Goal: Task Accomplishment & Management: Manage account settings

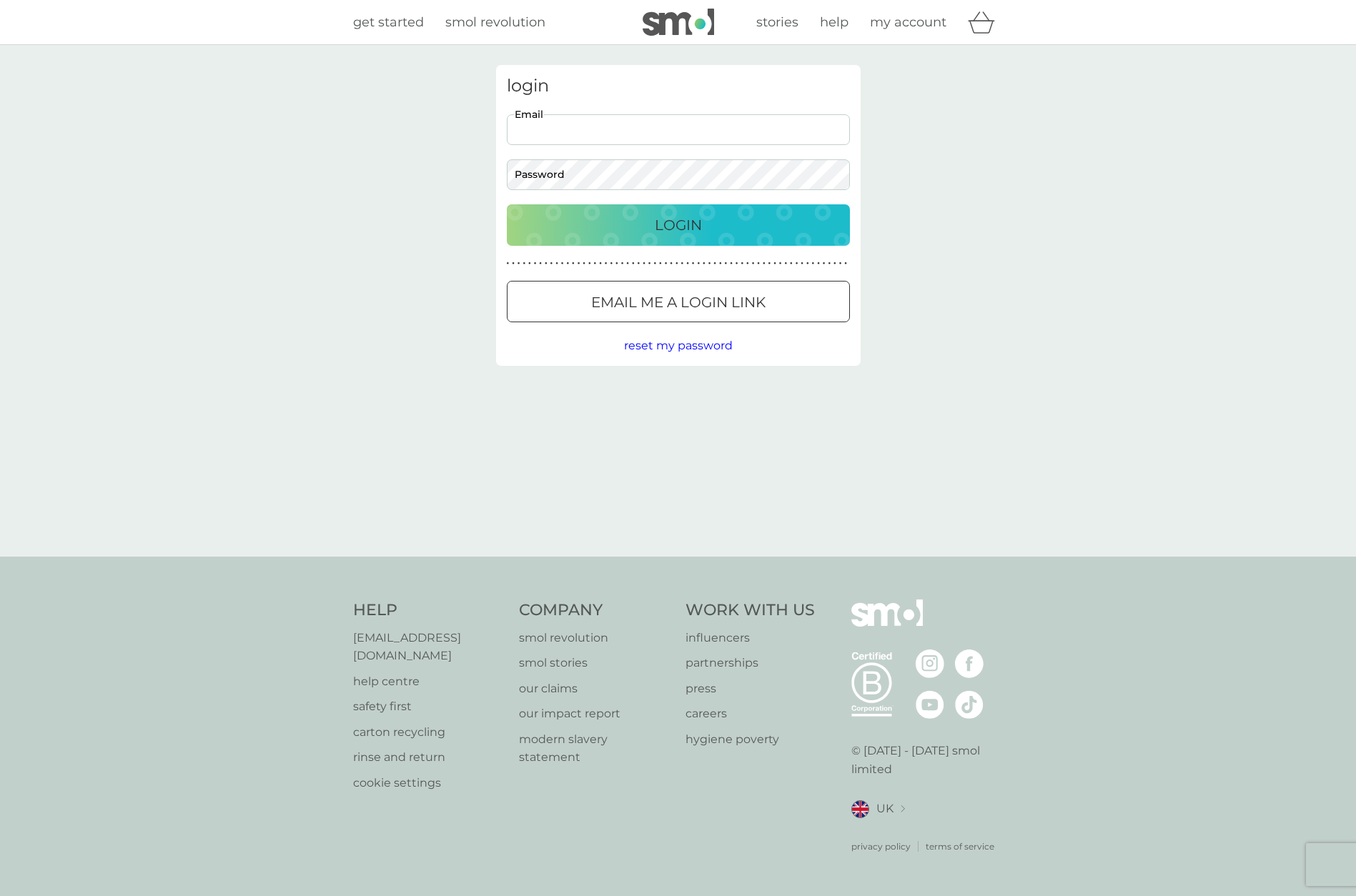
click at [739, 129] on input "Email" at bounding box center [678, 129] width 343 height 31
type input "[PERSON_NAME][EMAIL_ADDRESS][PERSON_NAME][DOMAIN_NAME]"
click at [526, 428] on div "login [PERSON_NAME][EMAIL_ADDRESS][PERSON_NAME][DOMAIN_NAME] Email Password Log…" at bounding box center [678, 301] width 386 height 472
click at [655, 299] on div at bounding box center [678, 302] width 51 height 15
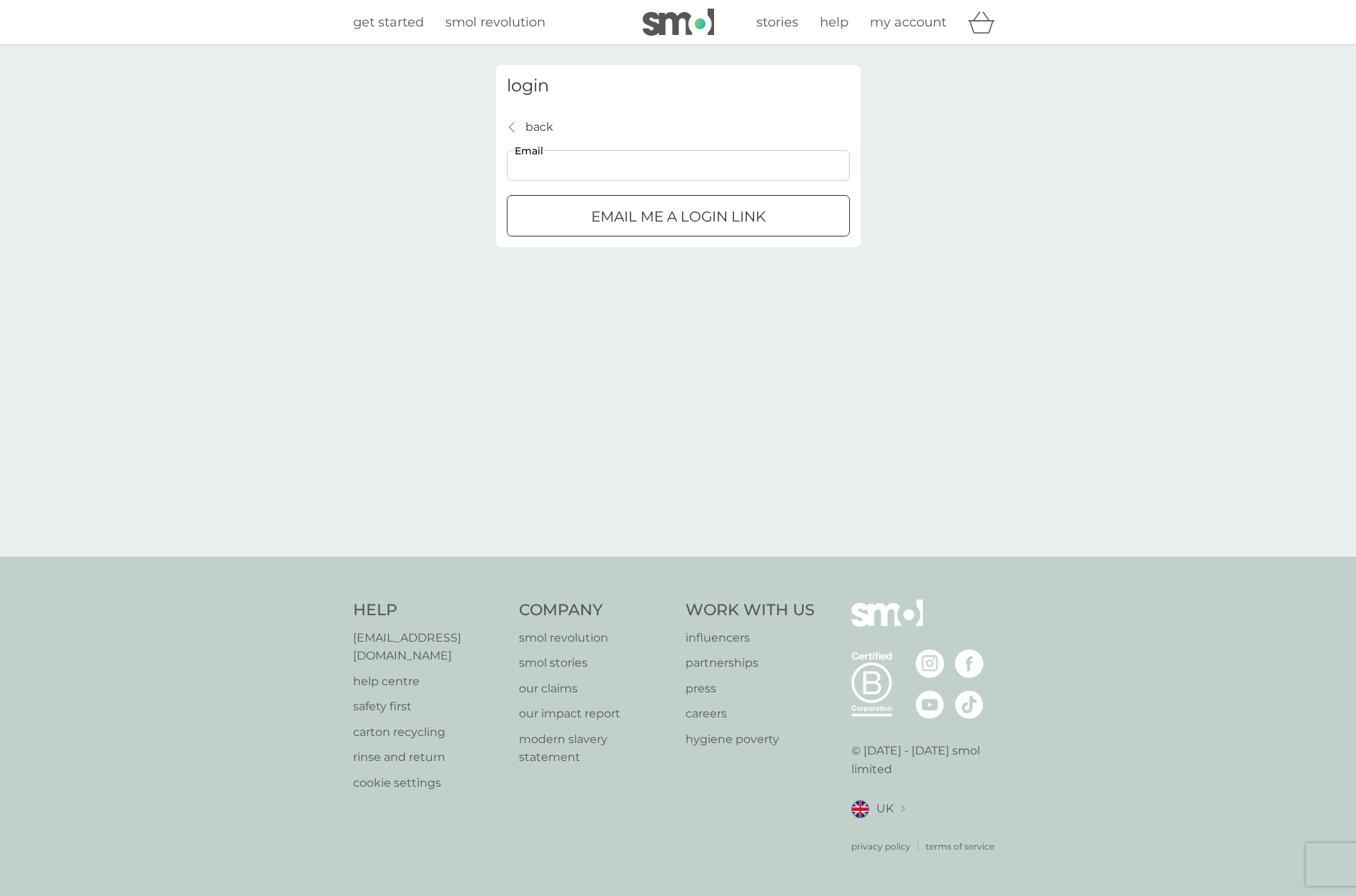
click at [618, 171] on input "Email" at bounding box center [678, 166] width 343 height 31
type input "[PERSON_NAME][EMAIL_ADDRESS][PERSON_NAME][DOMAIN_NAME]"
click at [643, 228] on p "Email me a login link" at bounding box center [678, 216] width 174 height 23
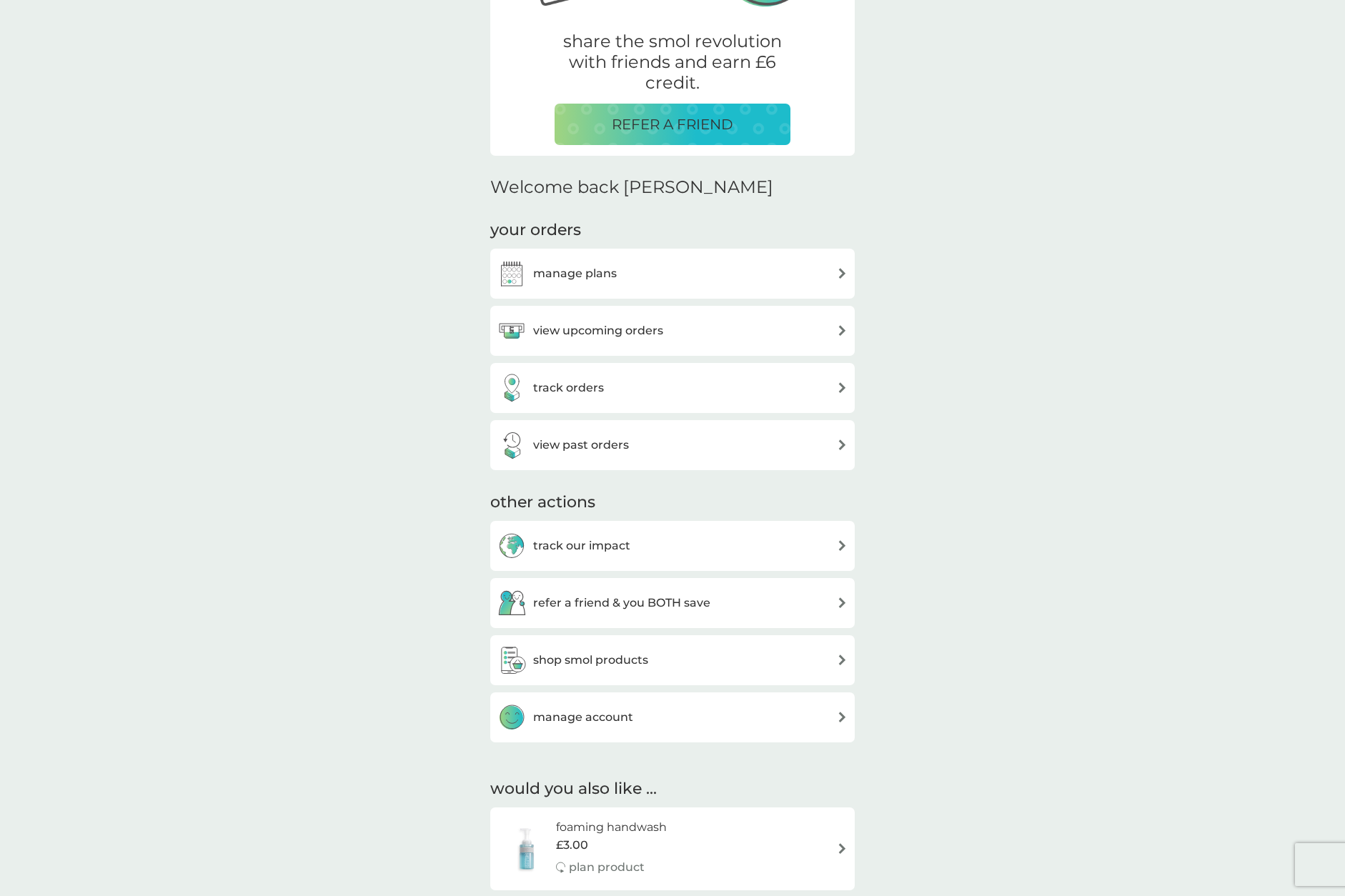
scroll to position [358, 0]
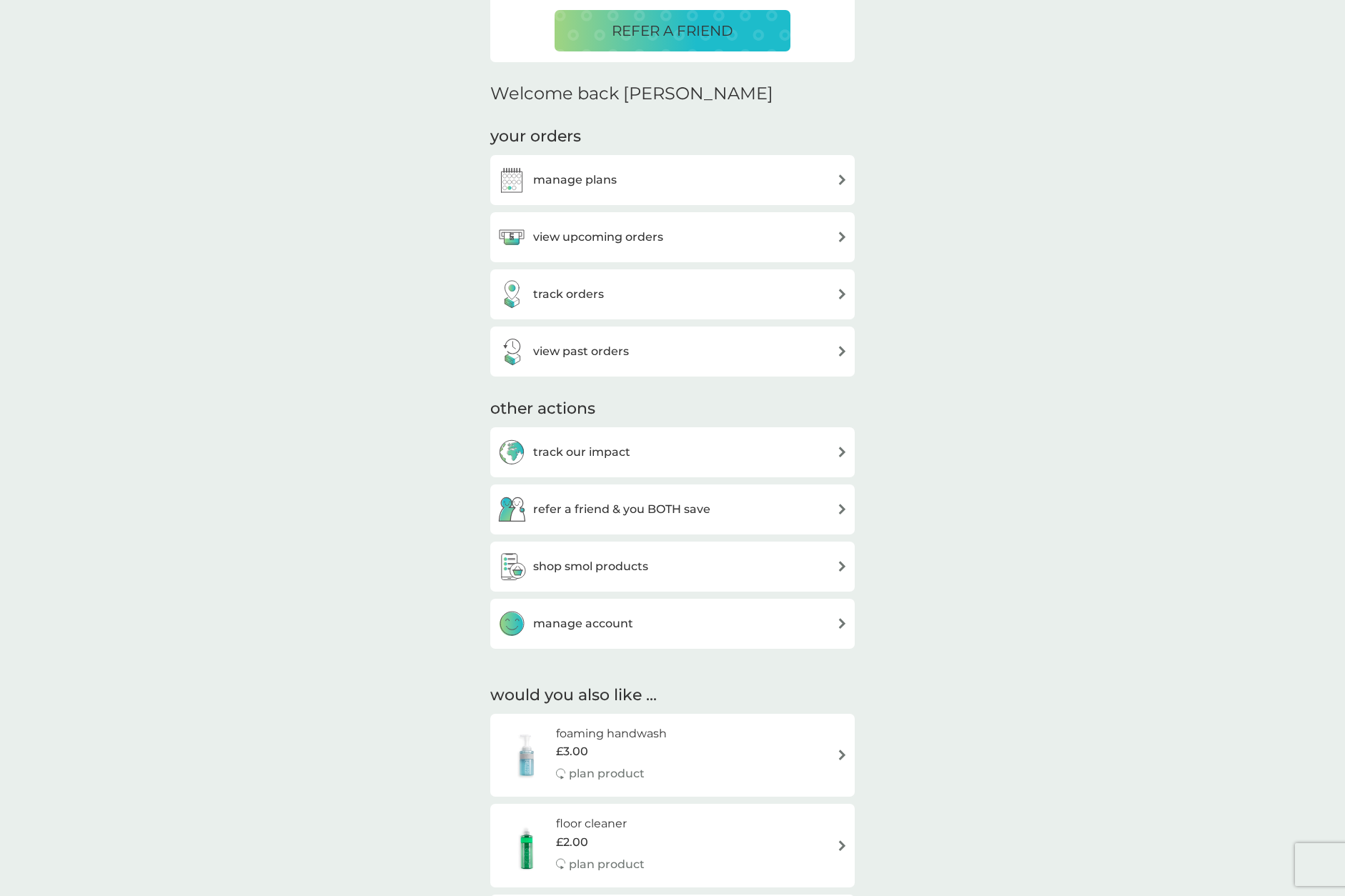
click at [711, 234] on div "view upcoming orders" at bounding box center [672, 238] width 350 height 29
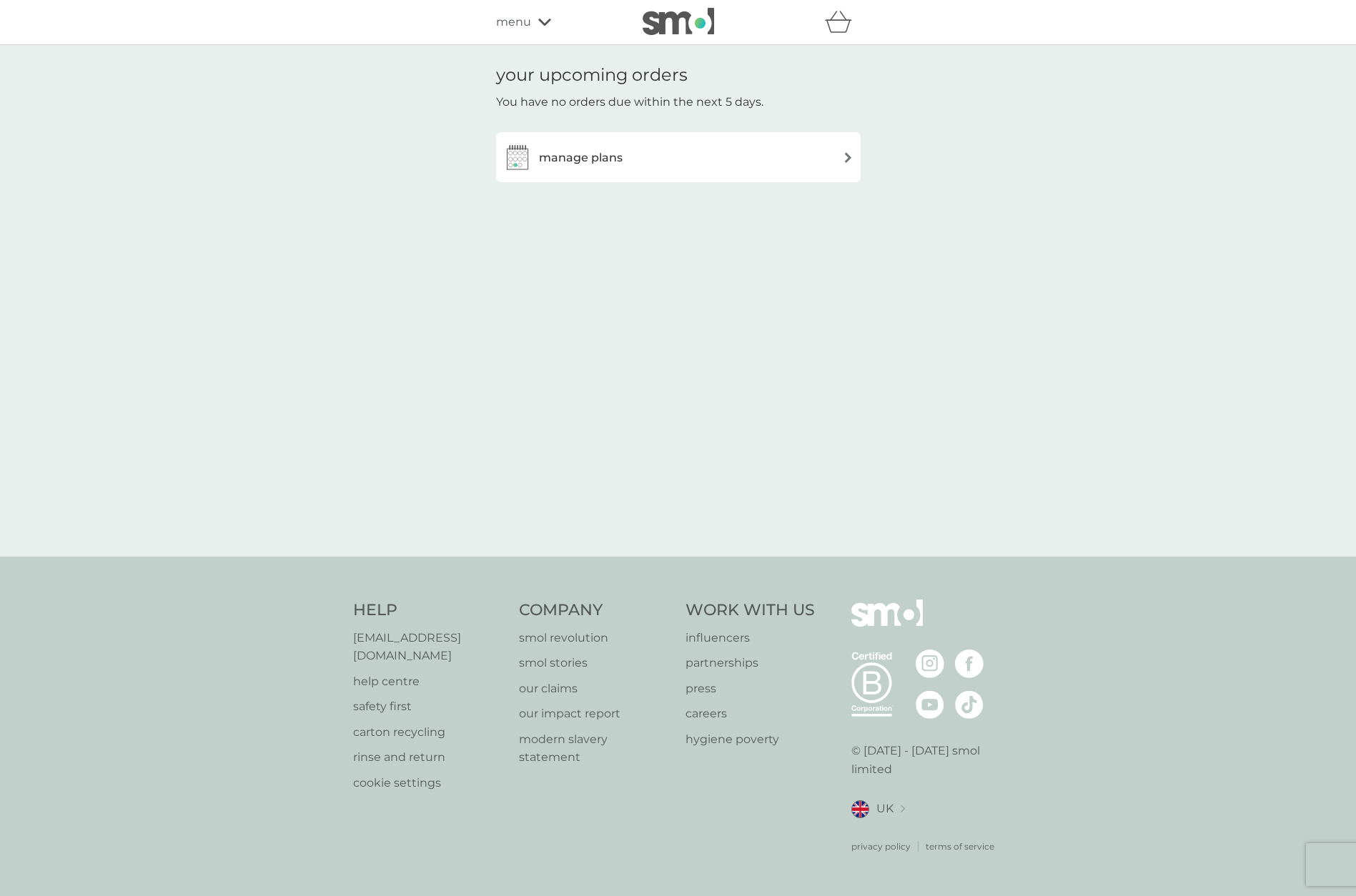
click at [630, 154] on div "manage plans" at bounding box center [678, 158] width 350 height 29
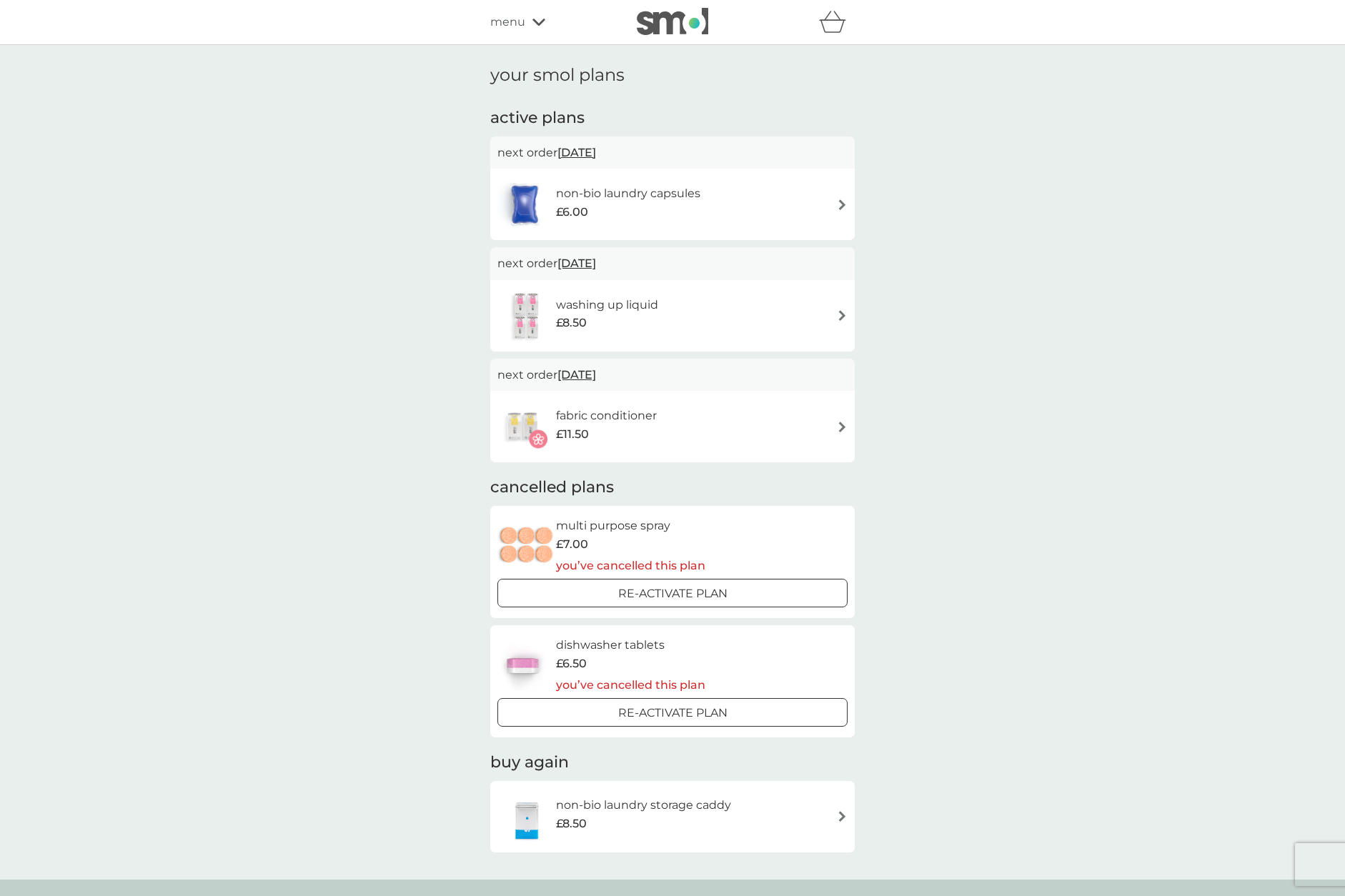
click at [779, 203] on div "non-bio laundry capsules £6.00" at bounding box center [672, 204] width 350 height 50
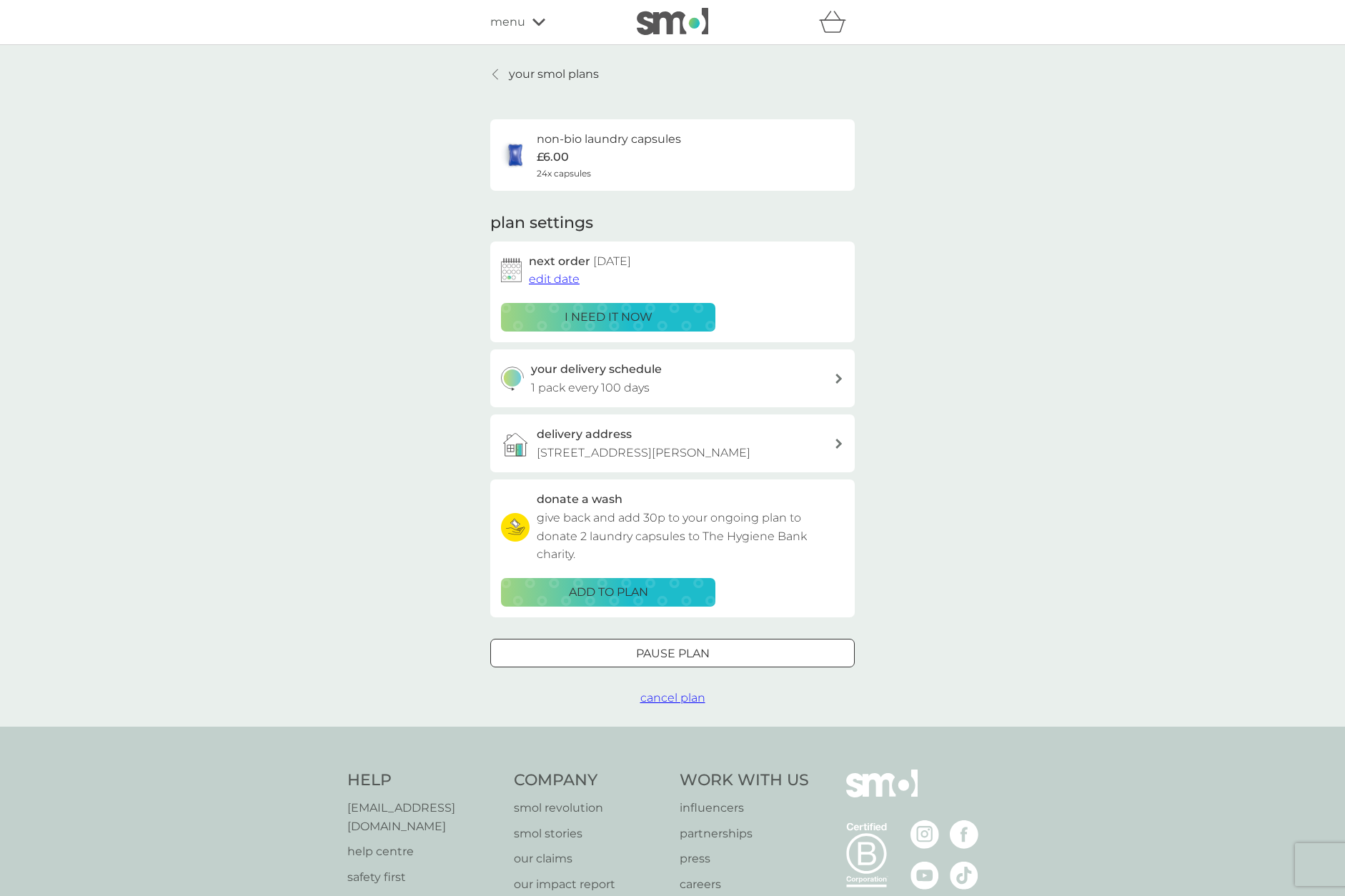
click at [804, 381] on div "your delivery schedule 1 pack every 100 days" at bounding box center [683, 378] width 304 height 36
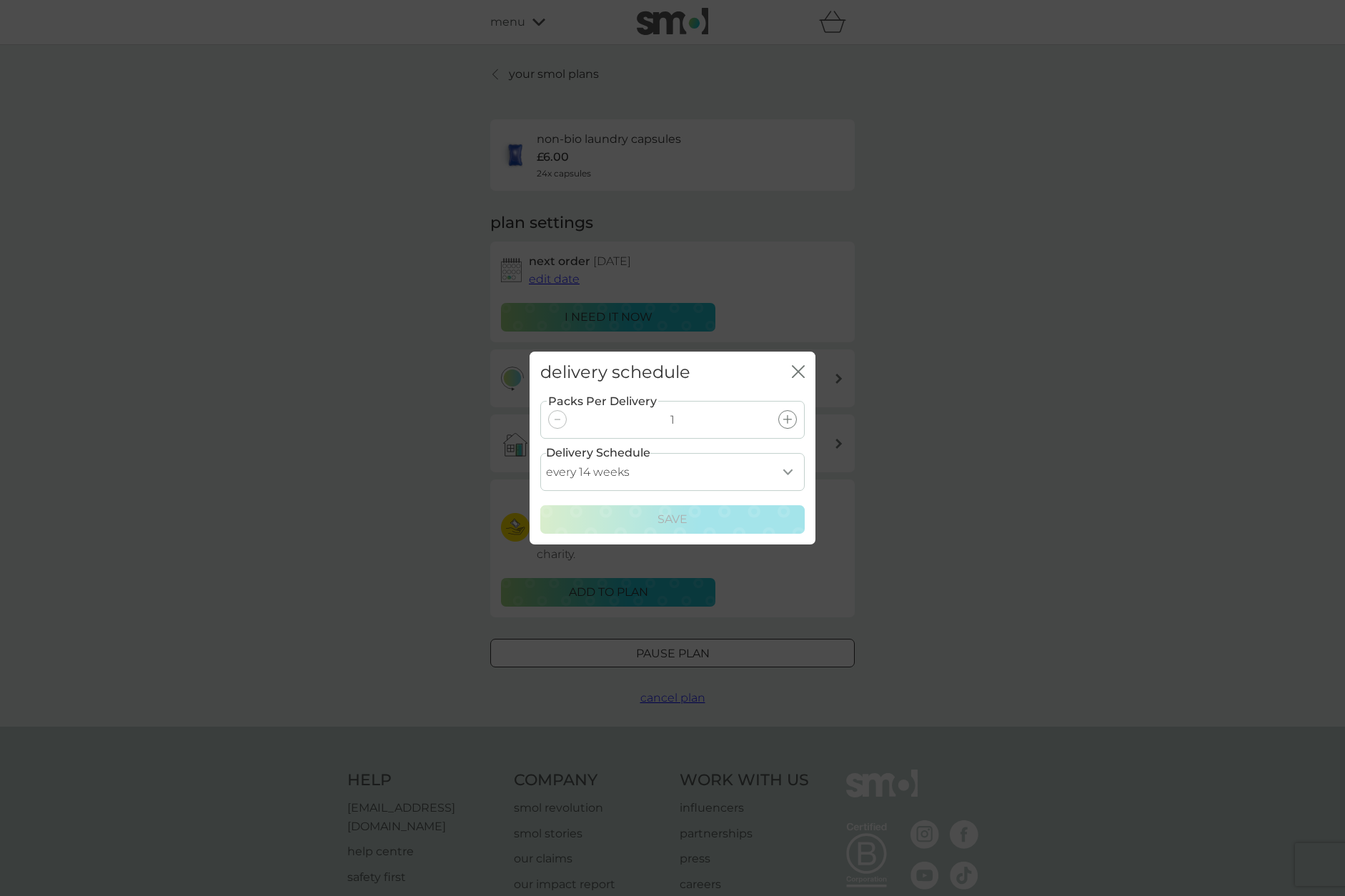
click at [723, 473] on select "every 1 week every 2 weeks every 3 weeks every 4 weeks every 5 weeks every 6 we…" at bounding box center [672, 472] width 264 height 38
select select "70"
click at [540, 453] on select "every 1 week every 2 weeks every 3 weeks every 4 weeks every 5 weeks every 6 we…" at bounding box center [672, 472] width 264 height 38
click at [702, 516] on div "Save" at bounding box center [672, 519] width 246 height 18
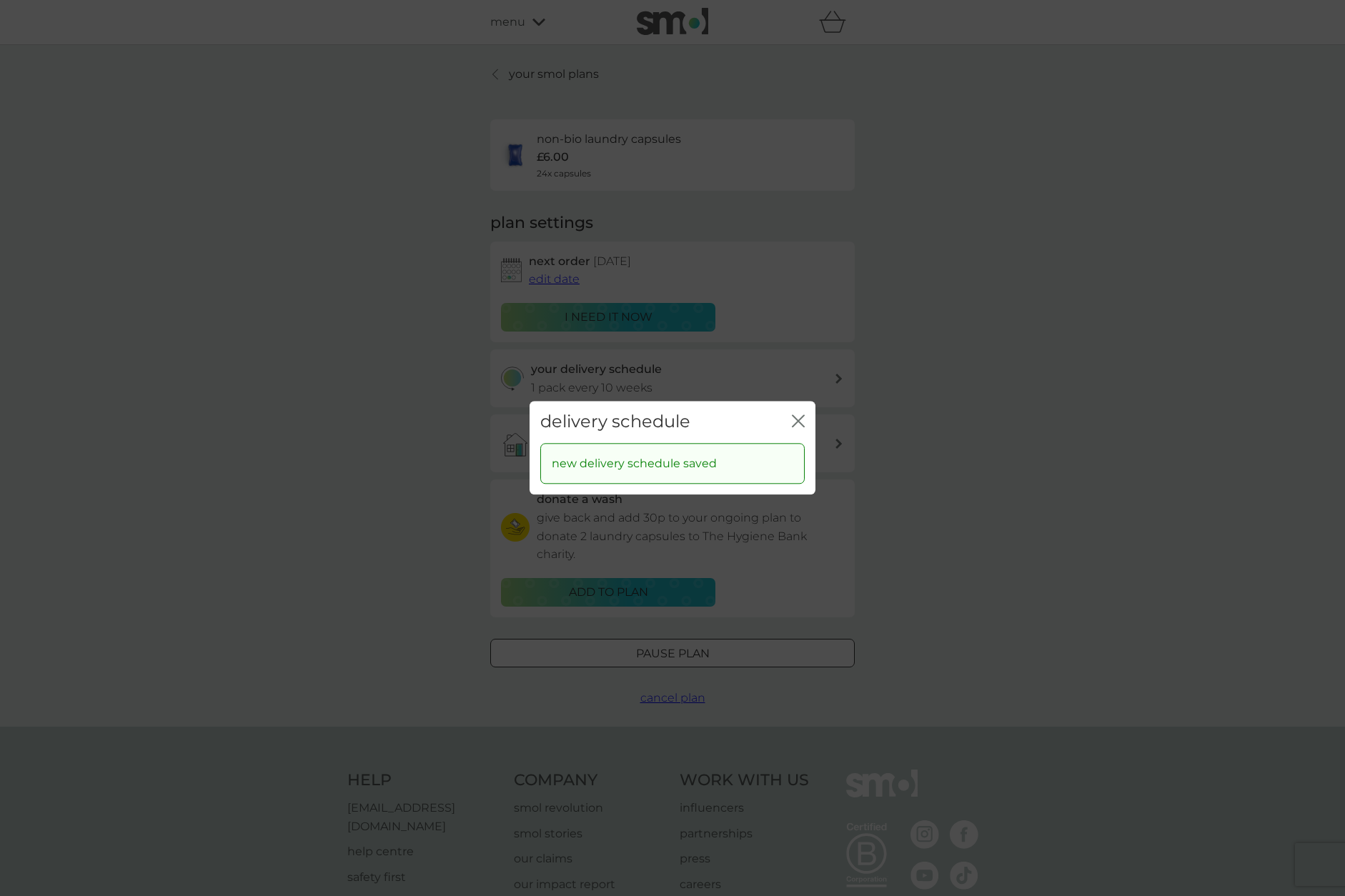
click at [798, 423] on icon "close" at bounding box center [799, 421] width 13 height 13
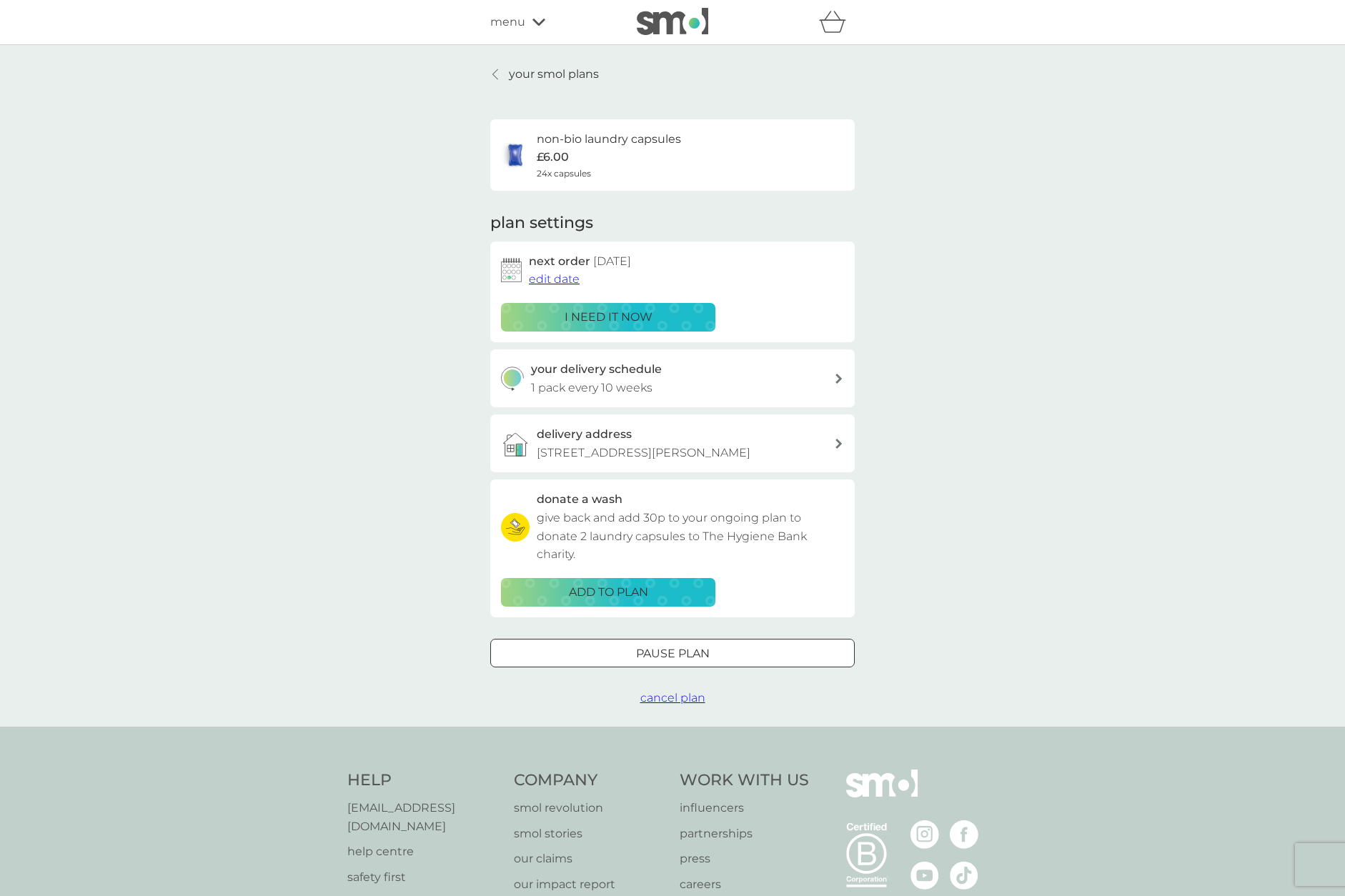
click at [654, 313] on div "i need it now" at bounding box center [608, 317] width 196 height 18
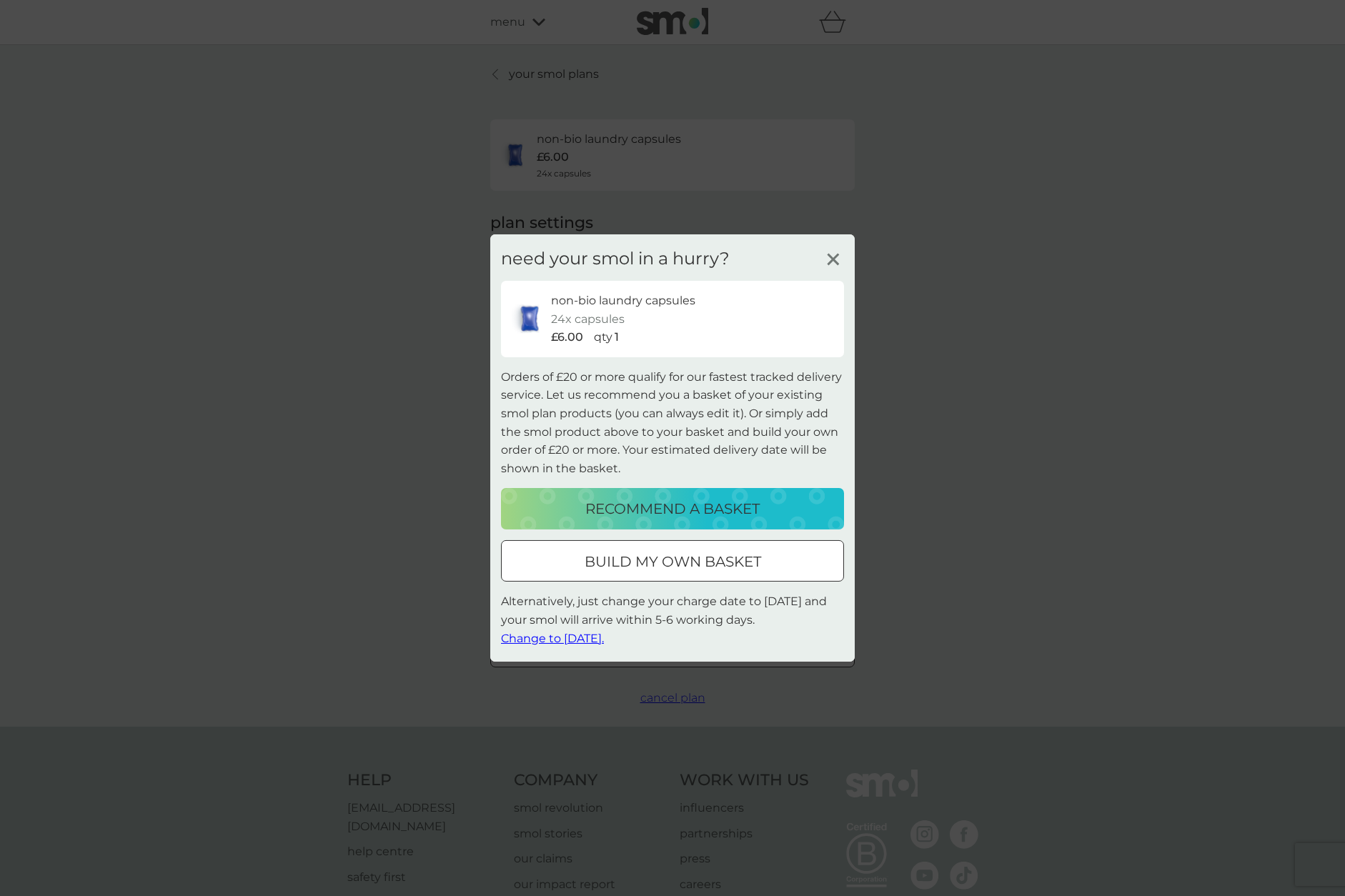
click at [604, 640] on span "Change to tomorrow." at bounding box center [553, 637] width 103 height 14
